Goal: Transaction & Acquisition: Purchase product/service

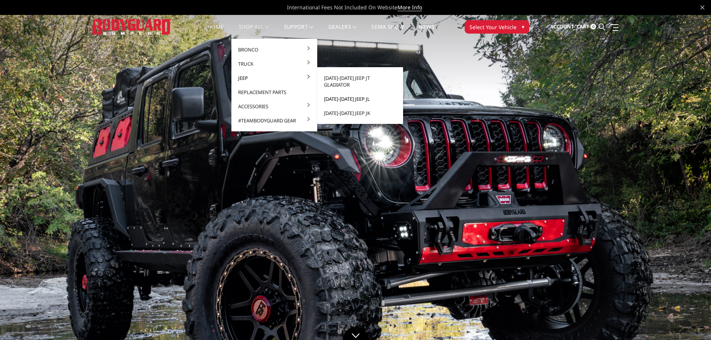
click at [332, 93] on link "[DATE]-[DATE] Jeep JL" at bounding box center [360, 99] width 80 height 14
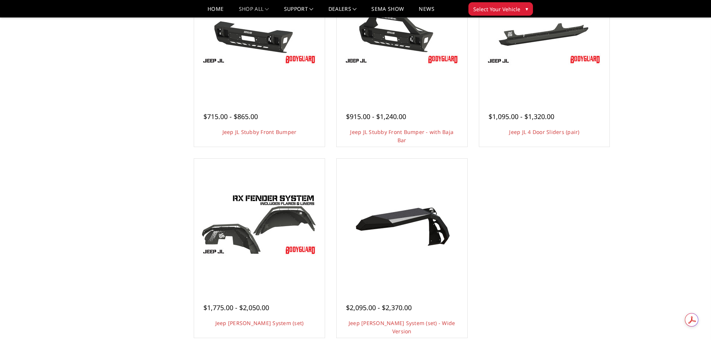
scroll to position [336, 0]
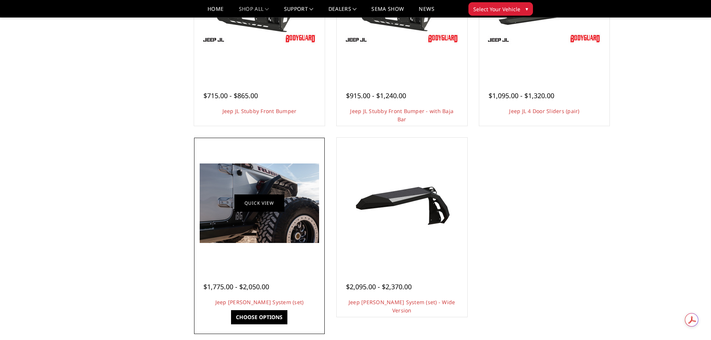
click at [275, 205] on link "Quick view" at bounding box center [259, 203] width 50 height 18
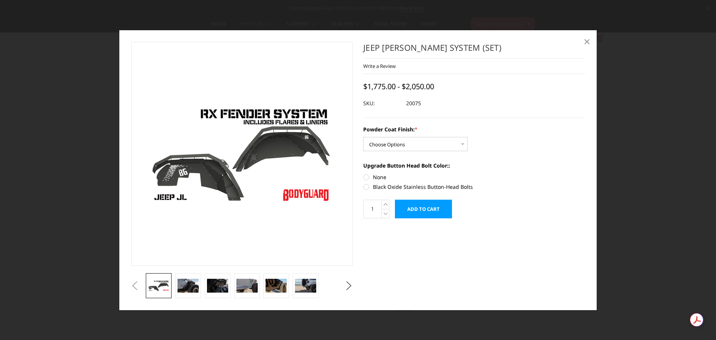
click at [590, 41] on span "×" at bounding box center [587, 41] width 7 height 16
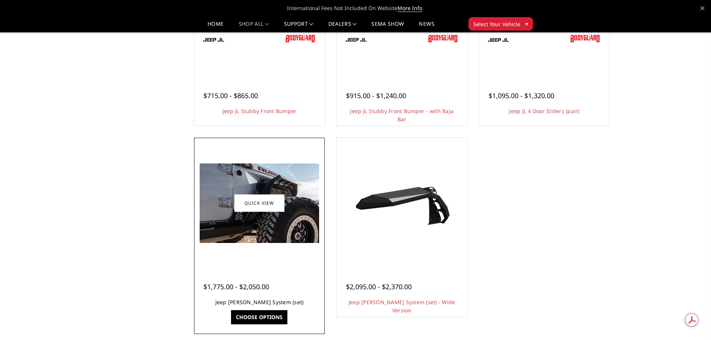
click at [265, 302] on link "Jeep JL Fender System (set)" at bounding box center [259, 301] width 88 height 7
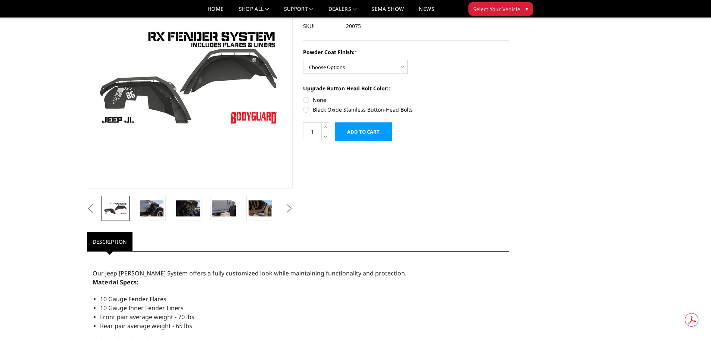
scroll to position [75, 0]
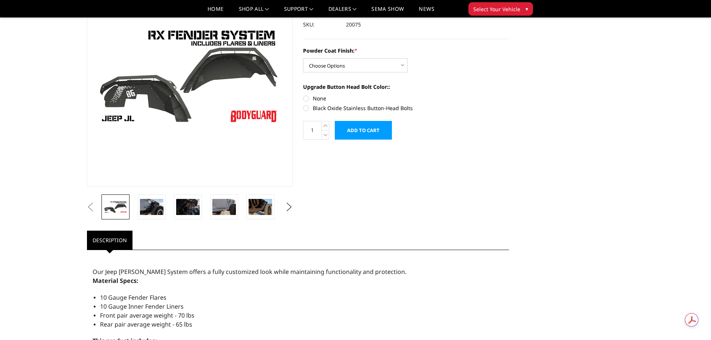
click at [597, 45] on div "Previous Next Jeep JL Fender System (set) ×" at bounding box center [356, 336] width 548 height 747
click at [307, 107] on label "Black Oxide Stainless Button-Head Bolts" at bounding box center [406, 108] width 206 height 8
click at [509, 95] on input "Black Oxide Stainless Button-Head Bolts" at bounding box center [509, 94] width 0 height 0
radio input "true"
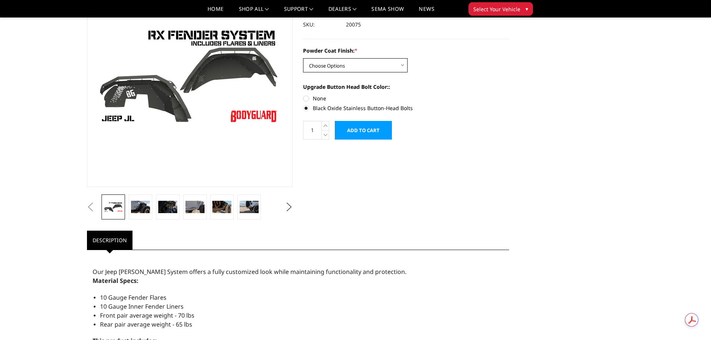
click at [340, 66] on select "Choose Options Bare Metal Textured Black Powder Coat" at bounding box center [355, 65] width 104 height 14
select select "4158"
click at [303, 58] on select "Choose Options Bare Metal Textured Black Powder Coat" at bounding box center [355, 65] width 104 height 14
click at [532, 277] on div "Previous Next Jeep JL Fender System (set) ×" at bounding box center [356, 336] width 548 height 747
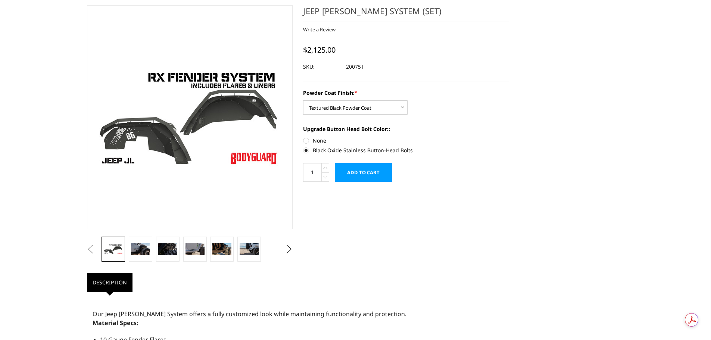
scroll to position [0, 0]
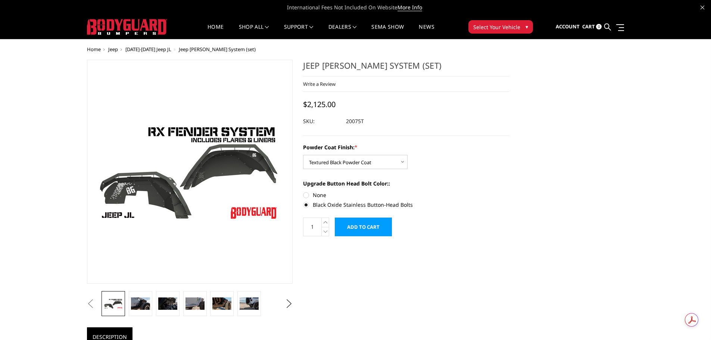
click at [153, 51] on span "[DATE]-[DATE] Jeep JL" at bounding box center [148, 49] width 46 height 7
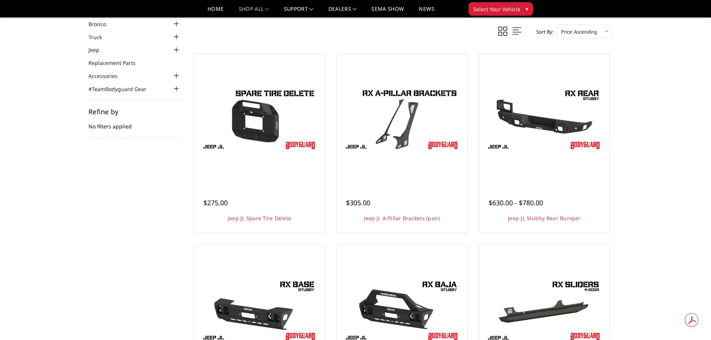
scroll to position [37, 0]
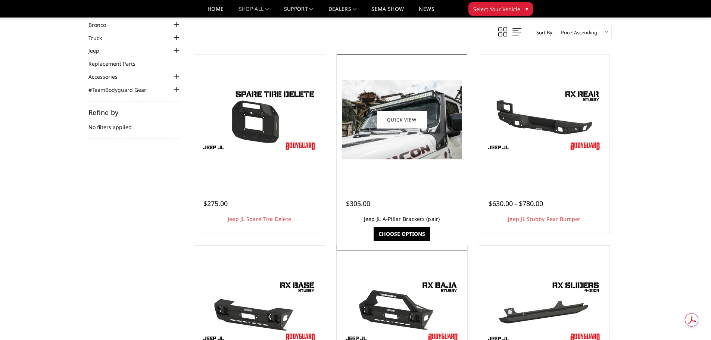
click at [403, 220] on link "Jeep JL A-Pillar Brackets (pair)" at bounding box center [402, 218] width 76 height 7
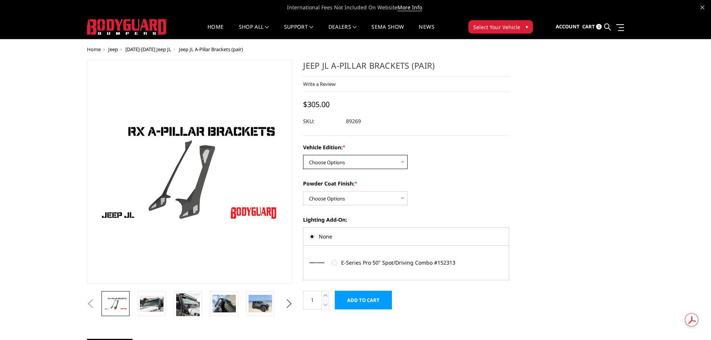
click at [400, 164] on select "Choose Options Standard Jeep Jeep 392 or Mojave Edition" at bounding box center [355, 162] width 104 height 14
select select "4162"
click at [303, 155] on select "Choose Options Standard Jeep Jeep 392 or Mojave Edition" at bounding box center [355, 162] width 104 height 14
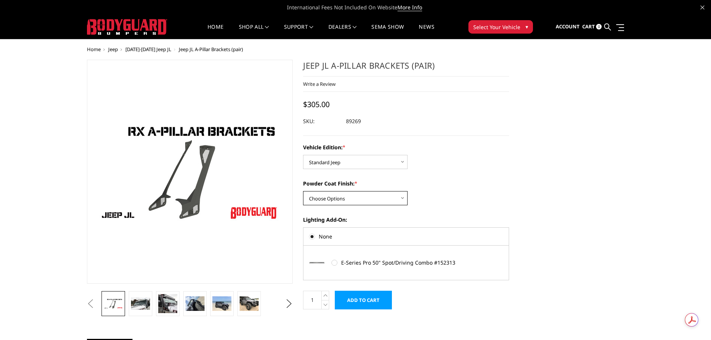
click at [390, 197] on select "Choose Options Bare Metal Texture Black Powder Coat" at bounding box center [355, 198] width 104 height 14
select select "4161"
click at [303, 191] on select "Choose Options Bare Metal Texture Black Powder Coat" at bounding box center [355, 198] width 104 height 14
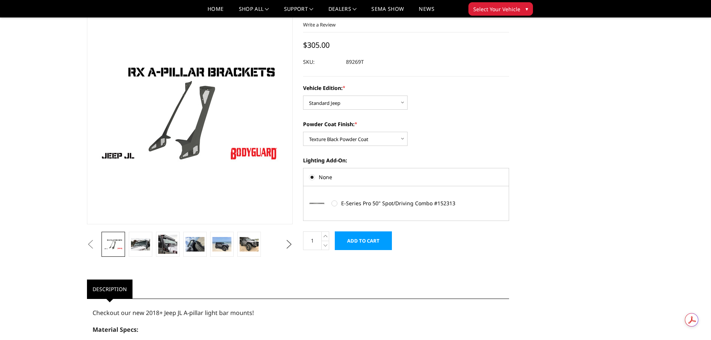
click at [290, 249] on button "Next" at bounding box center [288, 244] width 11 height 11
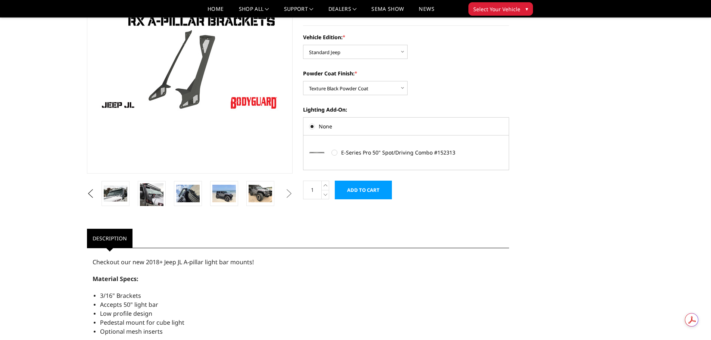
scroll to position [75, 0]
